Goal: Task Accomplishment & Management: Manage account settings

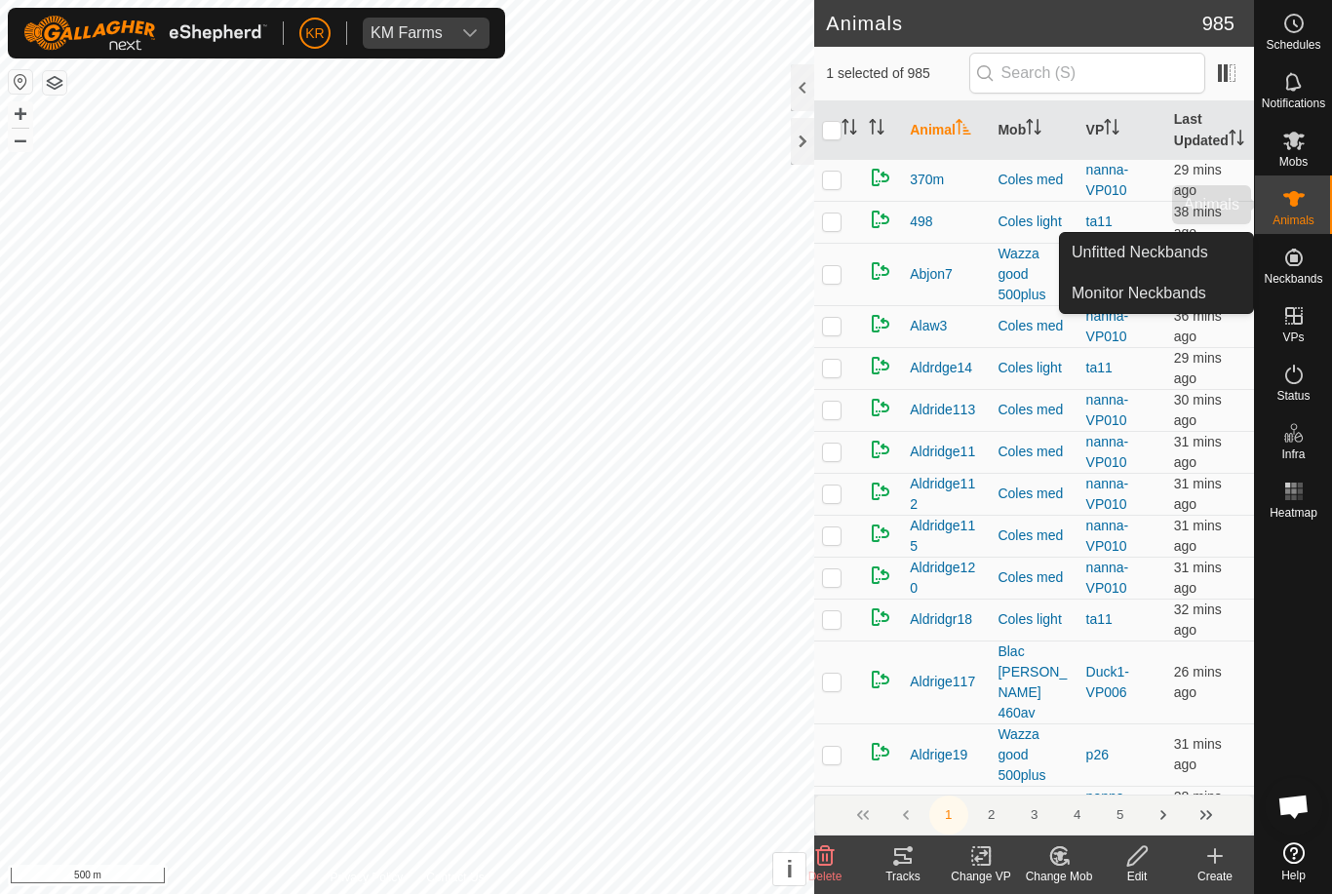
click at [1310, 205] on es-animals-svg-icon at bounding box center [1294, 198] width 35 height 31
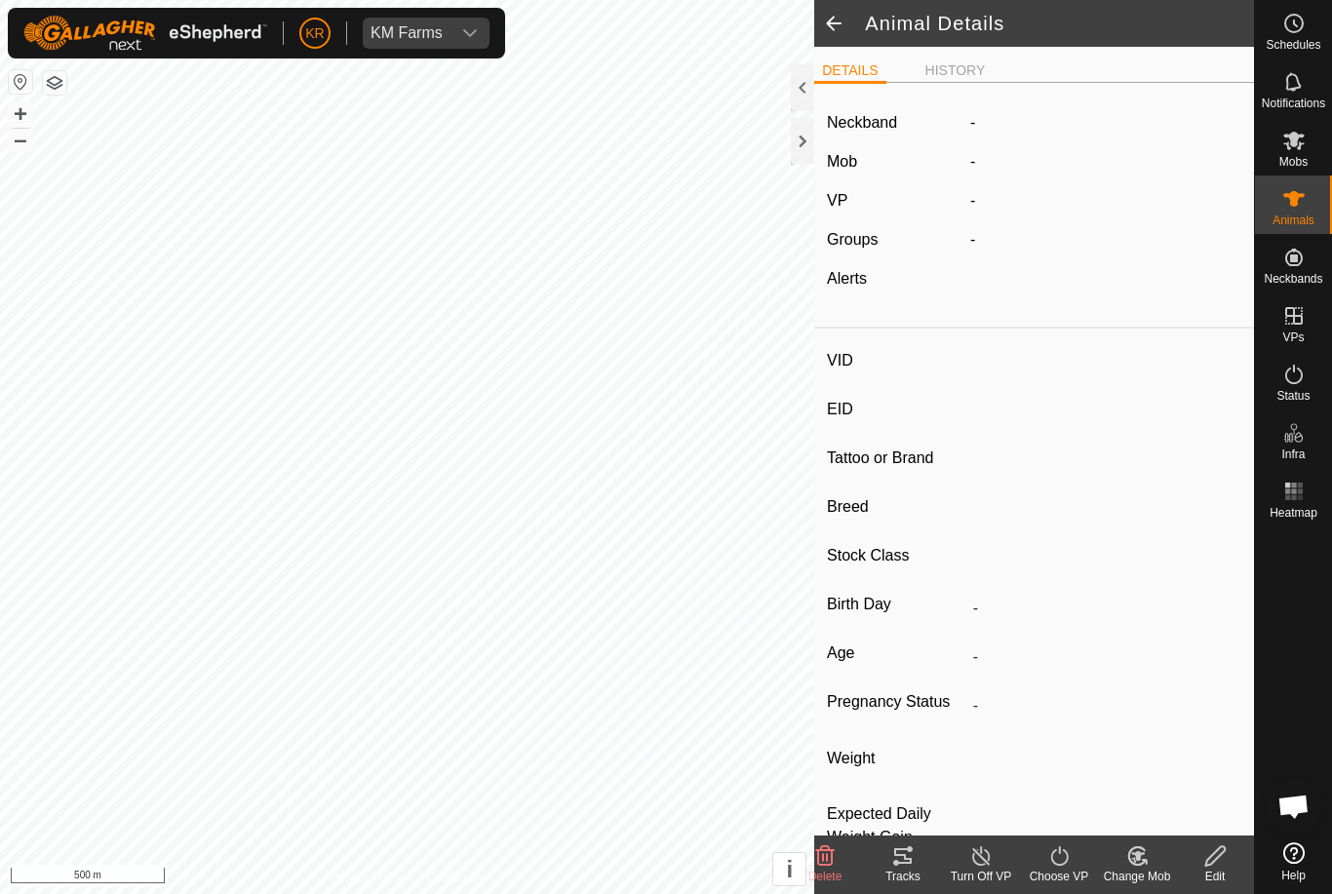
type input "Mbo9"
type input "-"
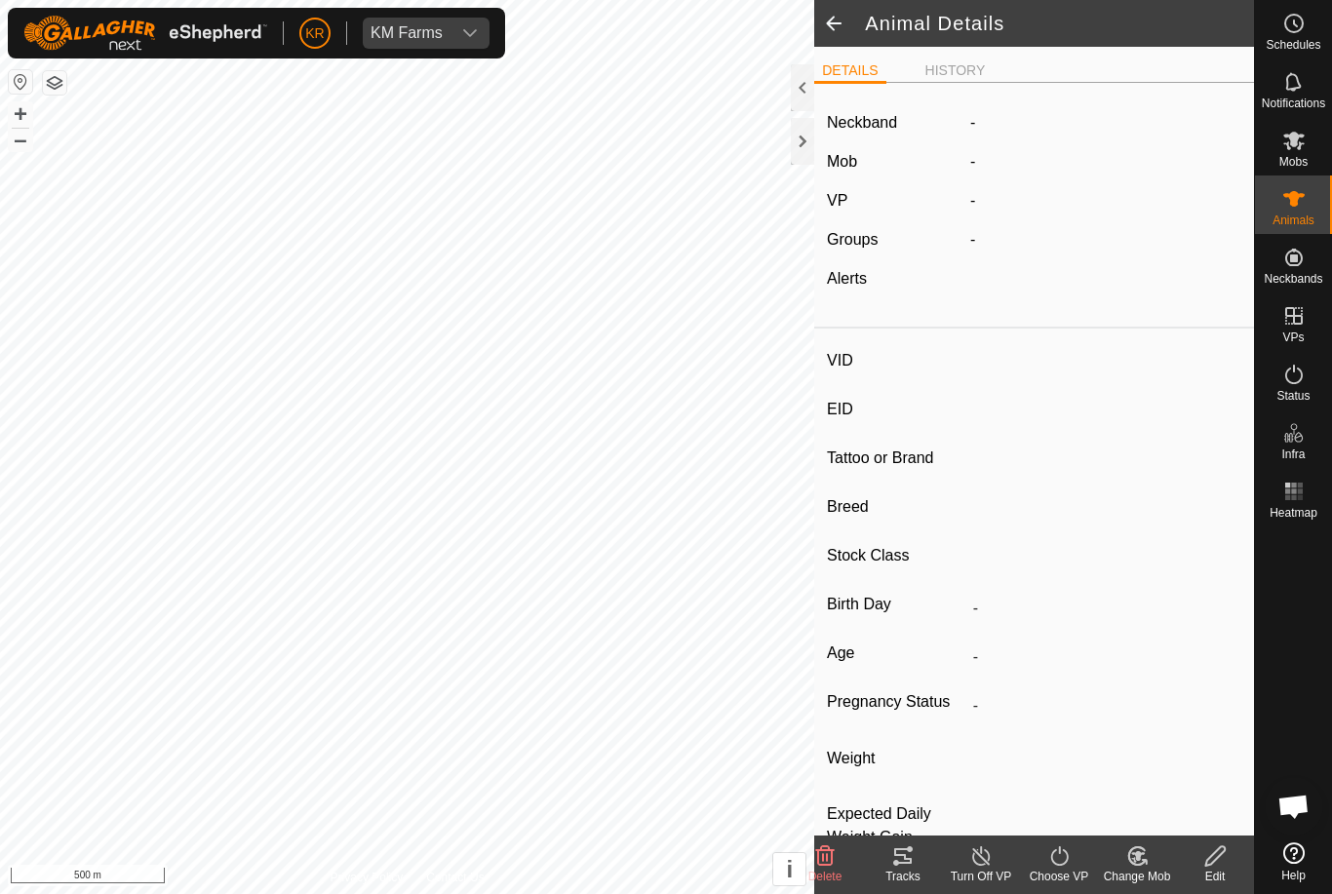
type input "0 kg"
type input "-"
